Goal: Transaction & Acquisition: Purchase product/service

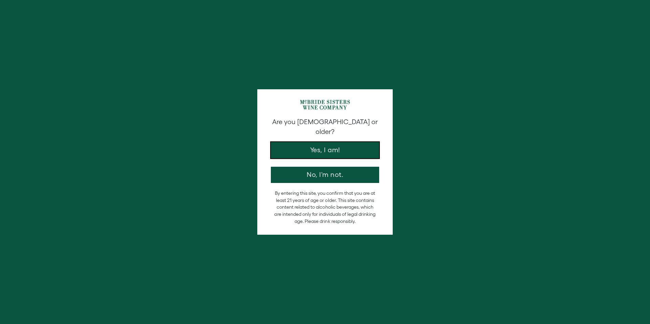
click at [364, 142] on button "Yes, I am!" at bounding box center [325, 150] width 108 height 16
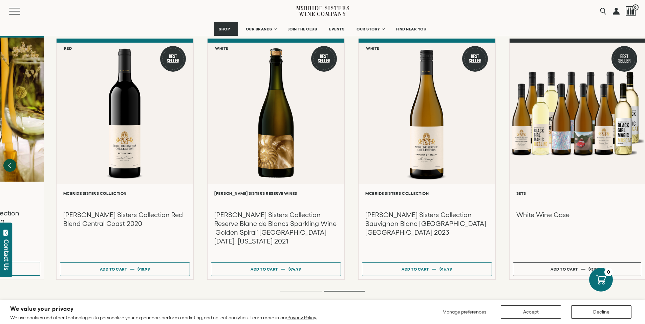
scroll to position [879, 0]
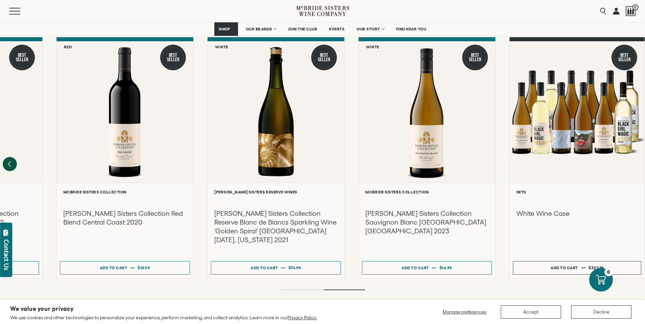
click at [8, 162] on icon "Previous" at bounding box center [9, 164] width 3 height 5
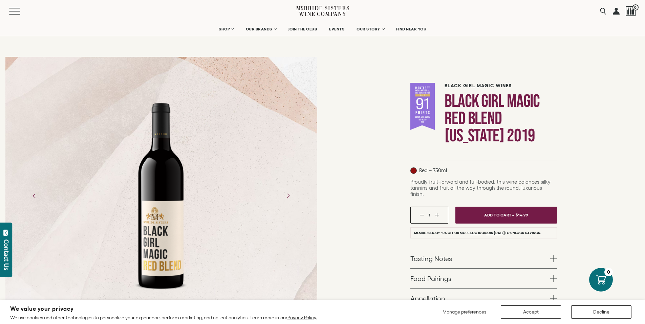
scroll to position [0, 0]
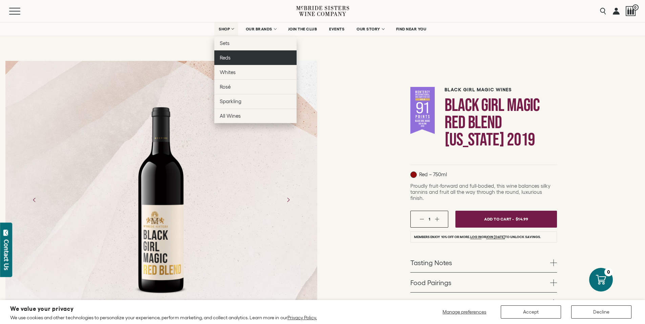
drag, startPoint x: 232, startPoint y: 56, endPoint x: 236, endPoint y: 57, distance: 3.4
click at [232, 56] on link "Reds" at bounding box center [255, 57] width 82 height 15
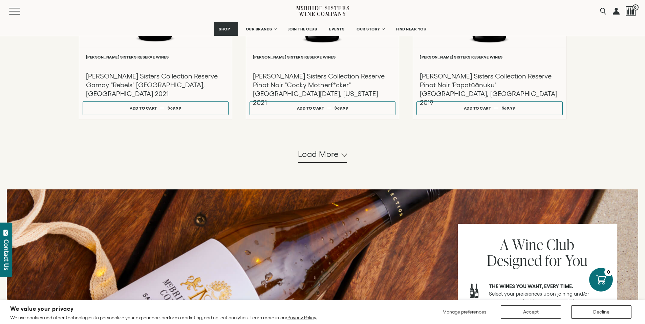
scroll to position [712, 0]
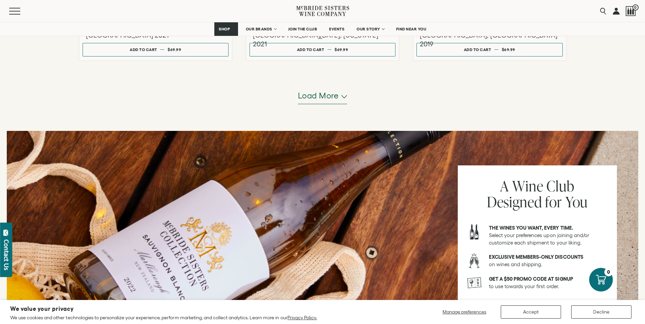
click at [341, 97] on button "Load more" at bounding box center [322, 96] width 49 height 16
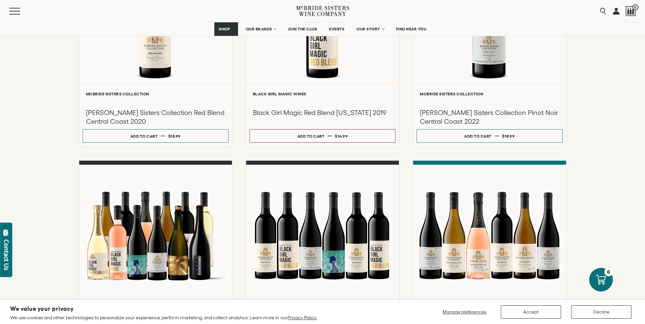
scroll to position [0, 0]
